Goal: Information Seeking & Learning: Learn about a topic

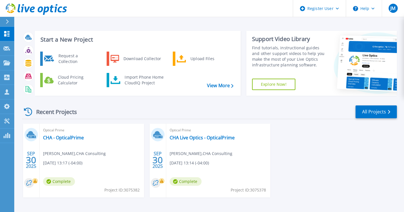
scroll to position [19, 0]
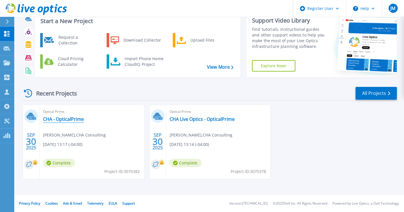
click at [62, 119] on link "CHA - OpticalPrime" at bounding box center [63, 119] width 41 height 6
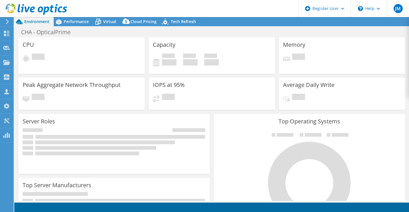
select select "USD"
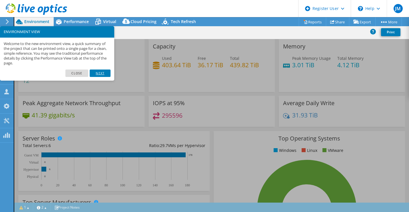
click at [100, 70] on link "Next" at bounding box center [100, 73] width 21 height 7
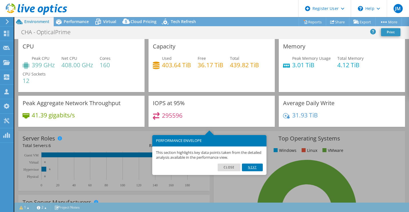
click at [254, 170] on link "Next" at bounding box center [252, 167] width 21 height 7
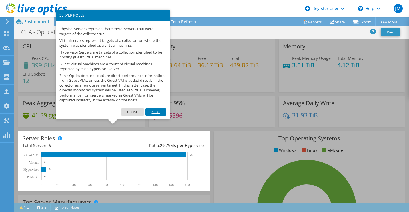
click at [158, 115] on link "Next" at bounding box center [155, 111] width 21 height 7
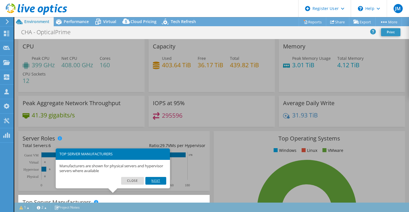
click at [156, 183] on link "Next" at bounding box center [155, 180] width 21 height 7
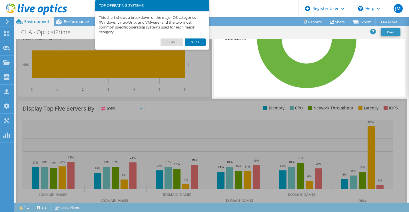
scroll to position [184, 0]
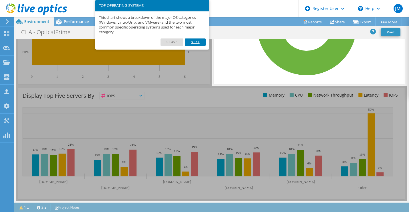
click at [193, 41] on link "Next" at bounding box center [195, 42] width 21 height 7
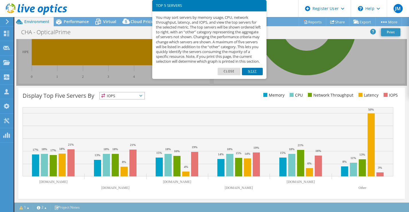
click at [255, 75] on link "Next" at bounding box center [252, 71] width 21 height 7
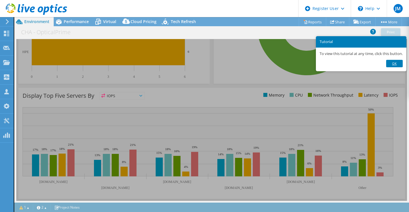
click at [400, 62] on link "Ok" at bounding box center [394, 63] width 17 height 7
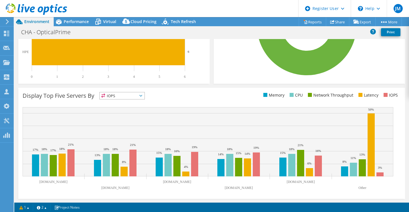
click at [141, 94] on span "IOPS" at bounding box center [122, 95] width 45 height 7
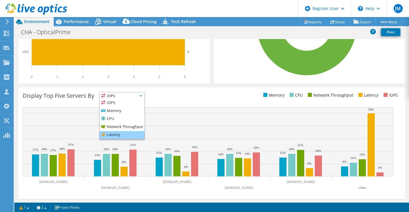
click at [122, 133] on li "Latency" at bounding box center [122, 135] width 45 height 8
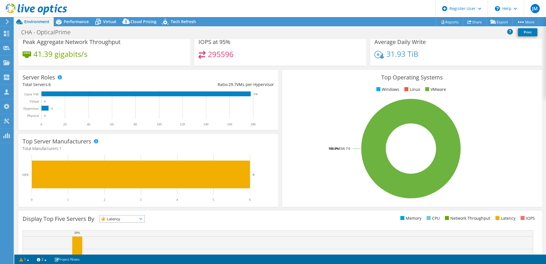
scroll to position [3, 0]
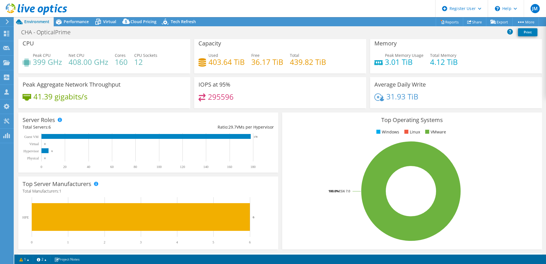
click at [33, 23] on span "Environment" at bounding box center [36, 21] width 25 height 5
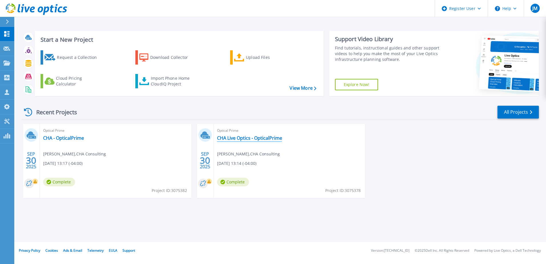
click at [253, 139] on link "CHA Live Optics - OpticalPrime" at bounding box center [249, 138] width 65 height 6
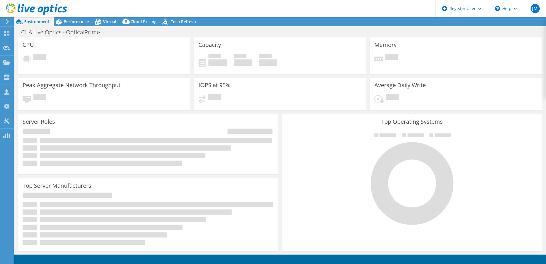
select select "USD"
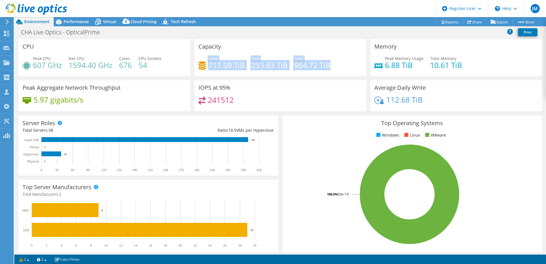
drag, startPoint x: 342, startPoint y: 62, endPoint x: 199, endPoint y: 68, distance: 143.7
click at [199, 68] on div "Used 711.09 TiB Free 253.63 TiB Total 964.72 TiB" at bounding box center [279, 64] width 163 height 19
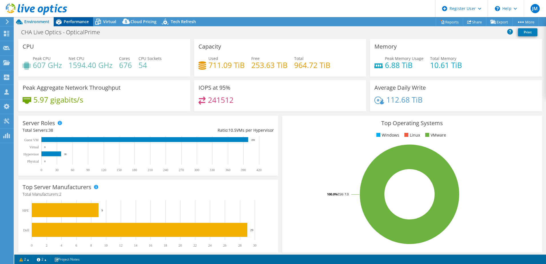
click at [71, 23] on span "Performance" at bounding box center [76, 21] width 25 height 5
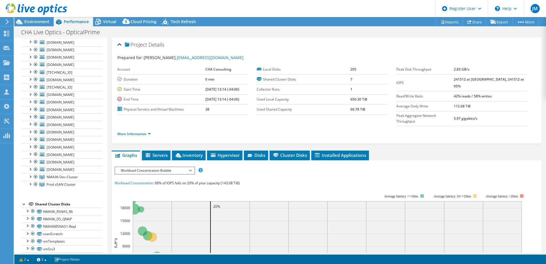
scroll to position [149, 0]
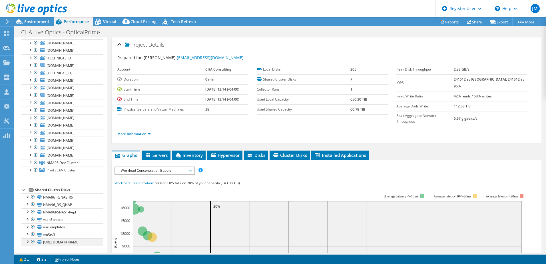
click at [29, 238] on div at bounding box center [27, 241] width 6 height 6
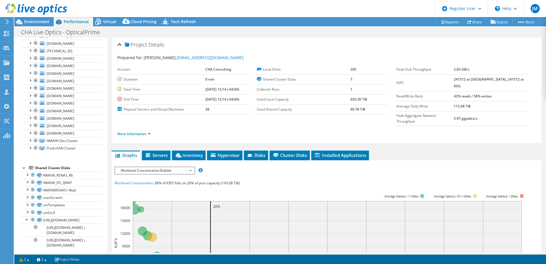
scroll to position [185, 0]
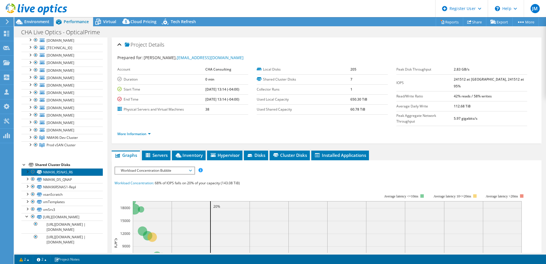
click at [46, 168] on link "NMA96_RSNAS_R6" at bounding box center [61, 171] width 81 height 7
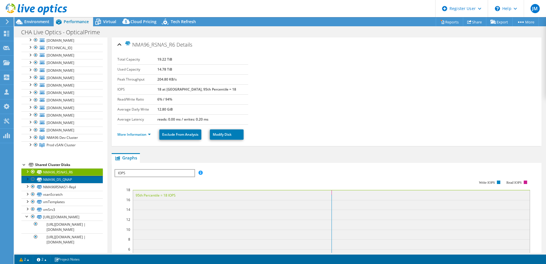
click at [51, 176] on link "NMA96_DS_QNAP" at bounding box center [61, 179] width 81 height 7
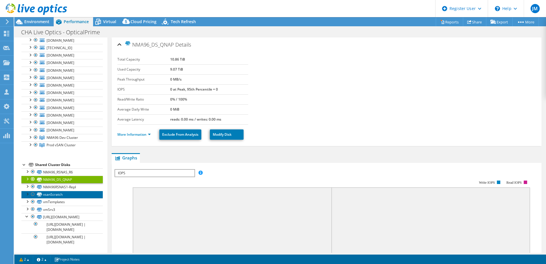
click at [51, 191] on link "vsanScratch" at bounding box center [61, 194] width 81 height 7
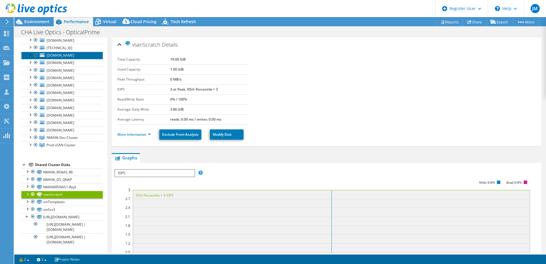
click at [59, 53] on span "ein66esx03.cha-llp.com" at bounding box center [61, 55] width 28 height 5
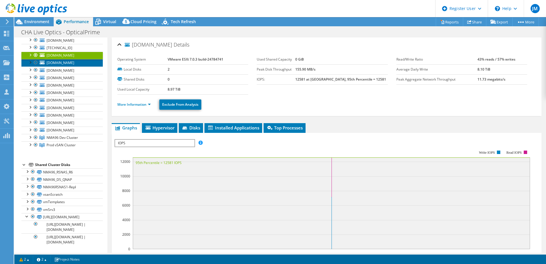
click at [61, 60] on span "bny103esx01.cha-llp.com" at bounding box center [61, 62] width 28 height 5
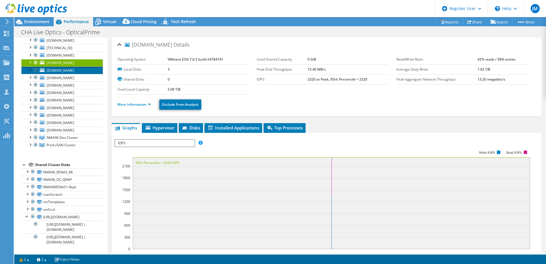
click at [61, 68] on span "bma100esx02.cha-llp.com" at bounding box center [61, 70] width 28 height 5
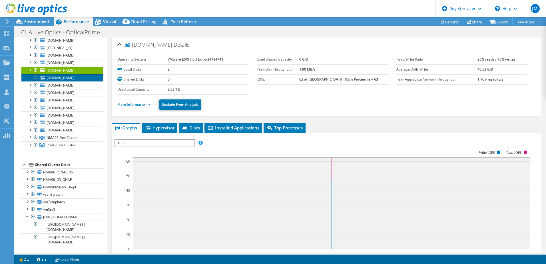
click at [60, 75] on span "wde135esx01.cha-llp.com" at bounding box center [61, 77] width 28 height 5
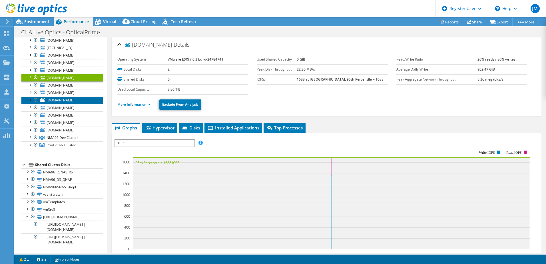
click at [63, 98] on span "fwpa124esx03.cha-llp.com" at bounding box center [61, 100] width 28 height 5
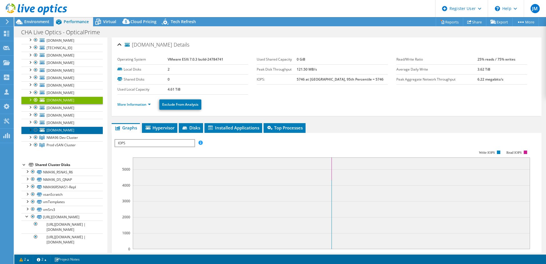
click at [63, 128] on span "csfl122esx01.cha-llp.com" at bounding box center [61, 130] width 28 height 5
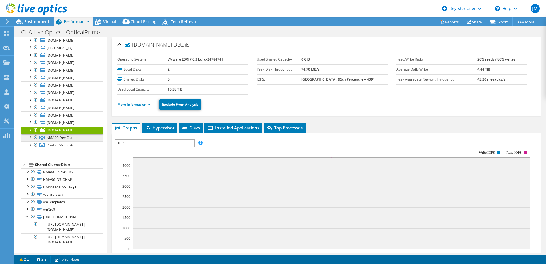
click at [63, 135] on span "NMA96 Dev Cluster" at bounding box center [62, 137] width 31 height 5
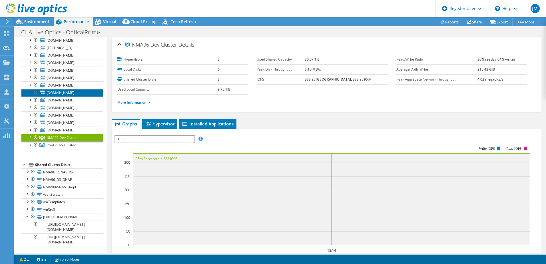
click at [68, 90] on span "smd97esx02.cha-llp.com" at bounding box center [61, 92] width 28 height 5
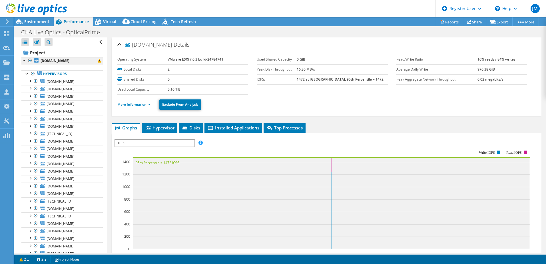
scroll to position [0, 0]
click at [24, 63] on div at bounding box center [24, 62] width 6 height 6
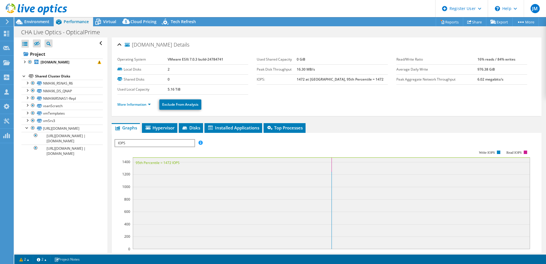
click at [23, 75] on div at bounding box center [24, 76] width 6 height 6
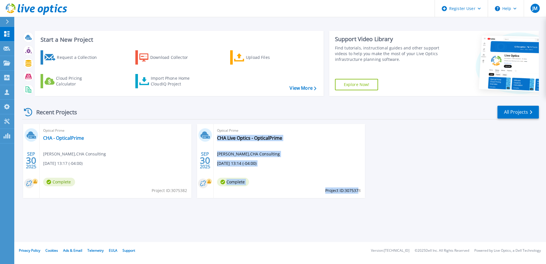
drag, startPoint x: 362, startPoint y: 192, endPoint x: 359, endPoint y: 188, distance: 5.1
click at [359, 188] on div "Optical Prime CHA Live Optics - OpticalPrime [PERSON_NAME] , CHA Consulting [DA…" at bounding box center [289, 161] width 152 height 74
drag, startPoint x: 359, startPoint y: 188, endPoint x: 354, endPoint y: 195, distance: 8.2
click at [355, 194] on div "Optical Prime CHA Live Optics - OpticalPrime [PERSON_NAME] , CHA Consulting [DA…" at bounding box center [289, 161] width 152 height 74
click at [355, 204] on div "[DATE] Optical Prime CHA - OpticalPrime [PERSON_NAME] , CHA Consulting [DATE] 1…" at bounding box center [277, 166] width 521 height 85
